Goal: Task Accomplishment & Management: Complete application form

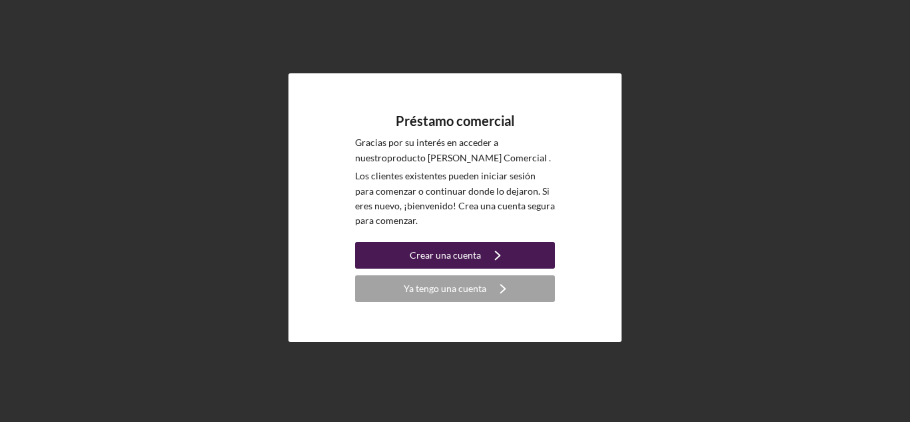
click at [441, 254] on font "Crear una cuenta" at bounding box center [445, 254] width 71 height 11
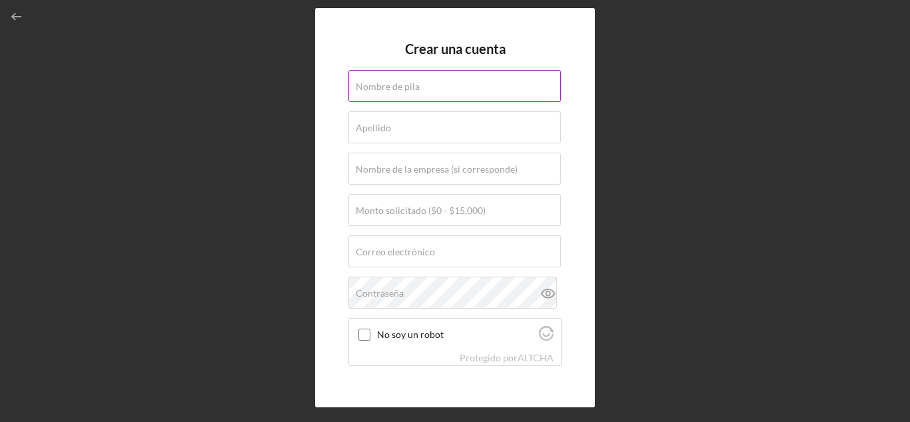
click at [439, 87] on input "Nombre de pila" at bounding box center [455, 86] width 213 height 32
type input "jorge"
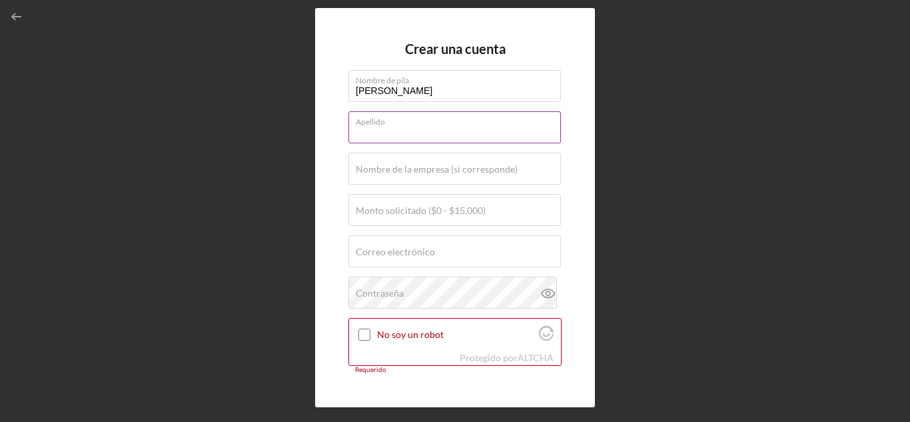
click at [407, 131] on input "Apellido" at bounding box center [455, 127] width 213 height 32
type input "saez"
click at [403, 179] on input "Nombre de la empresa (si corresponde)" at bounding box center [455, 169] width 213 height 32
click at [363, 337] on input "No soy un robot" at bounding box center [365, 335] width 12 height 12
checkbox input "true"
